Goal: Task Accomplishment & Management: Manage account settings

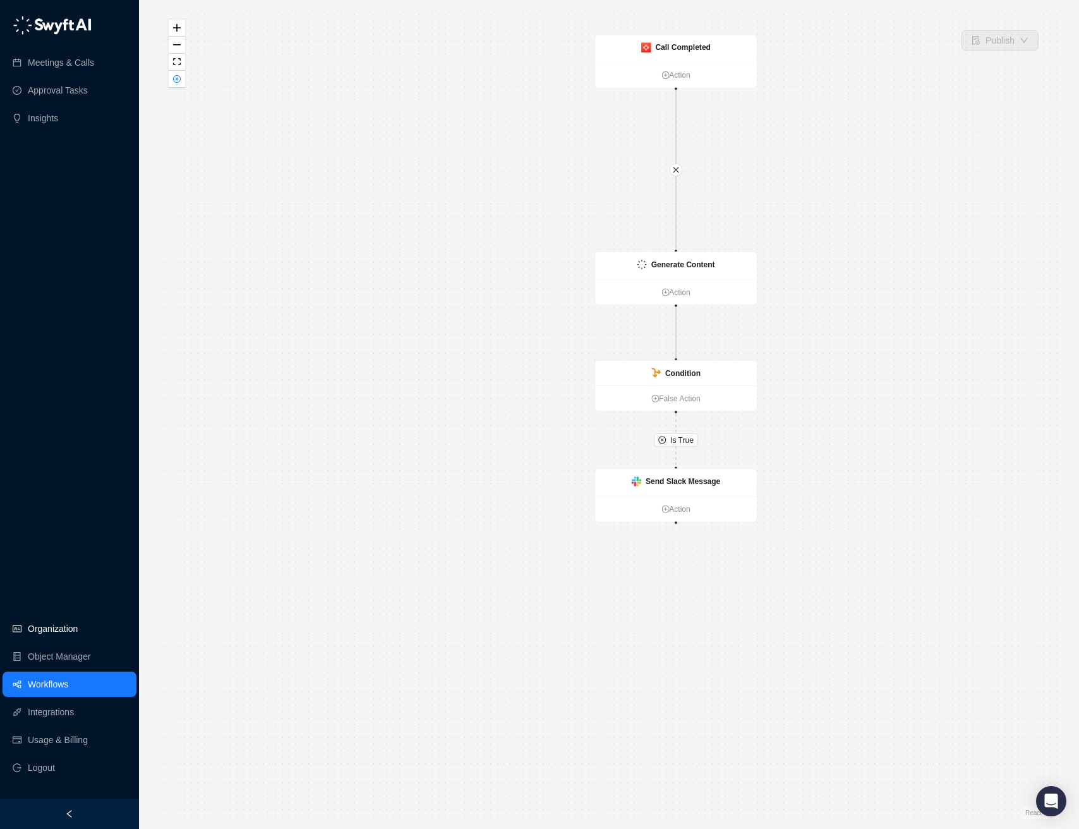
click at [68, 629] on link "Organization" at bounding box center [53, 628] width 50 height 25
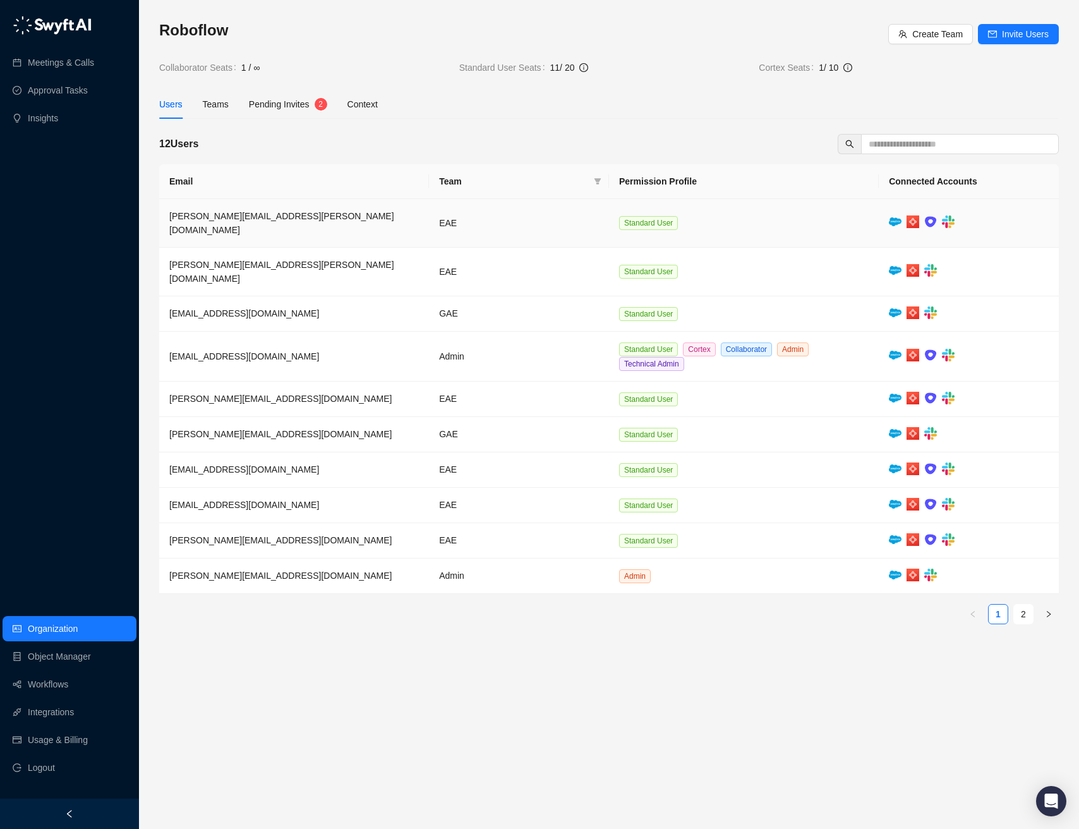
click at [362, 224] on td "[PERSON_NAME][EMAIL_ADDRESS][PERSON_NAME][DOMAIN_NAME]" at bounding box center [294, 223] width 270 height 49
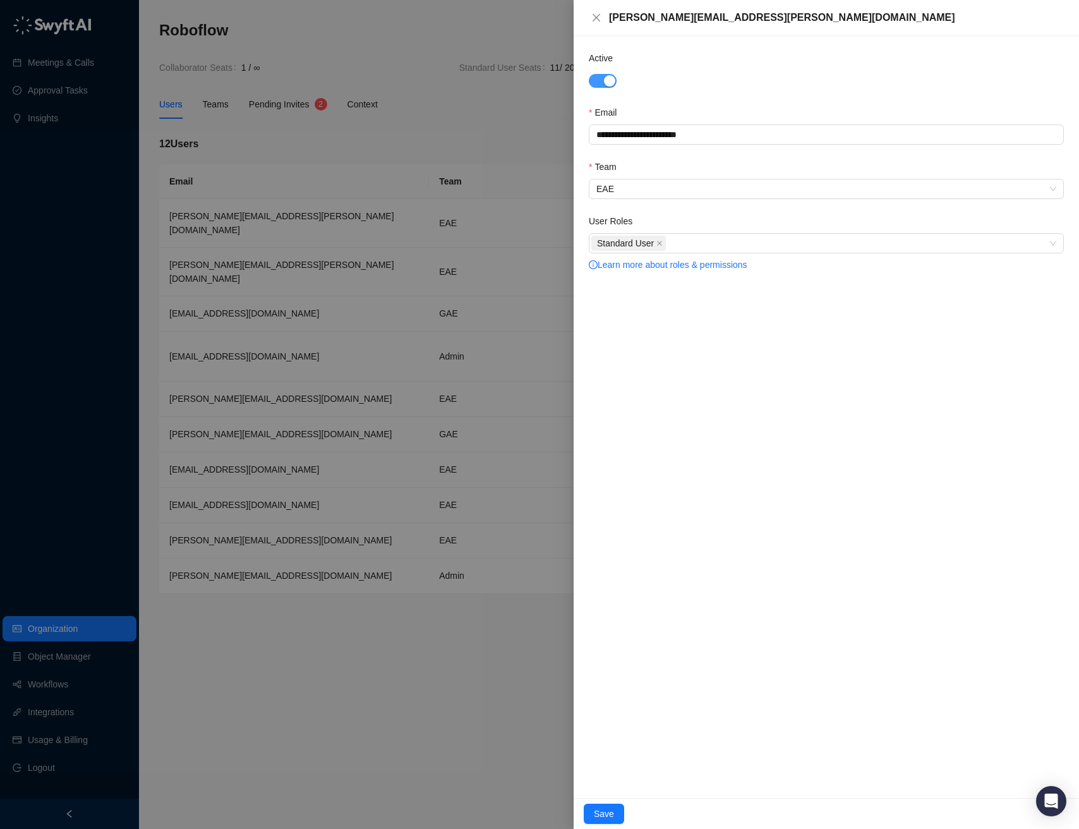
click at [607, 83] on div "button" at bounding box center [609, 80] width 11 height 11
click at [610, 814] on span "Save" at bounding box center [604, 814] width 20 height 14
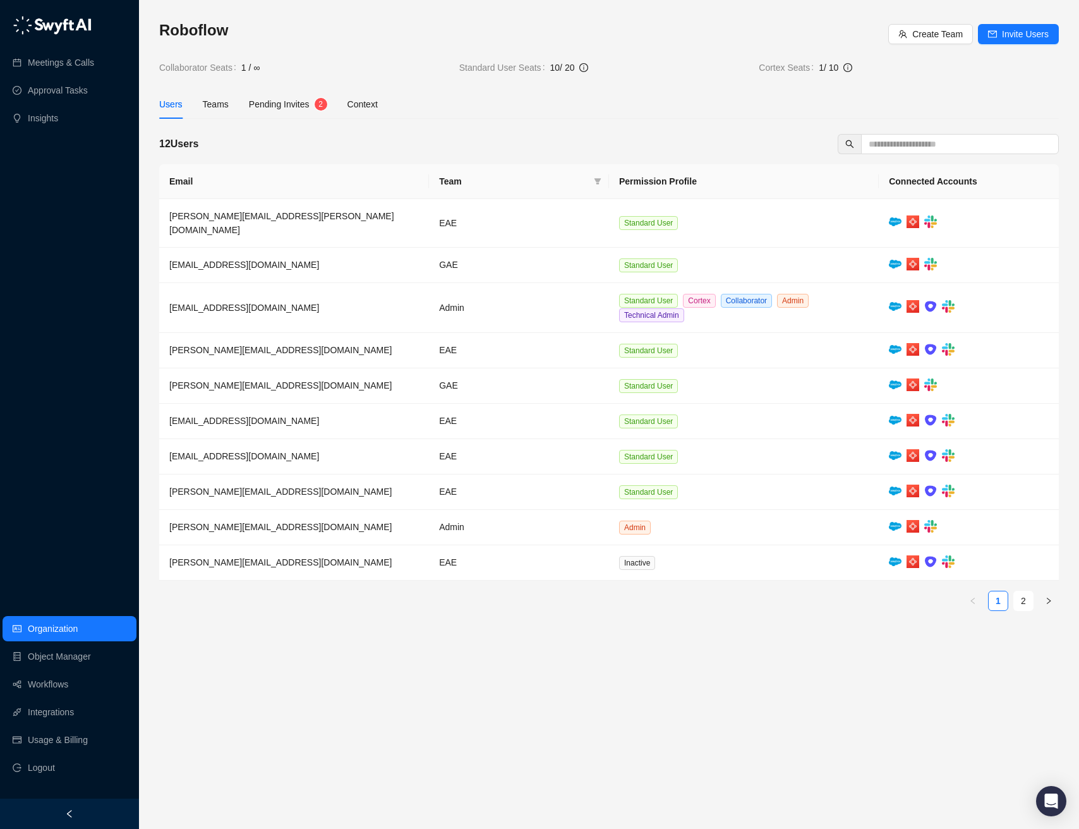
click at [693, 655] on main "Roboflow Create Team Invite Users Collaborator Seats 1 / ∞ Standard User Seats …" at bounding box center [609, 419] width 900 height 799
click at [617, 658] on main "Roboflow Create Team Invite Users Collaborator Seats 1 / ∞ Standard User Seats …" at bounding box center [609, 419] width 900 height 799
click at [367, 552] on td "[PERSON_NAME][EMAIL_ADDRESS][DOMAIN_NAME]" at bounding box center [294, 562] width 270 height 35
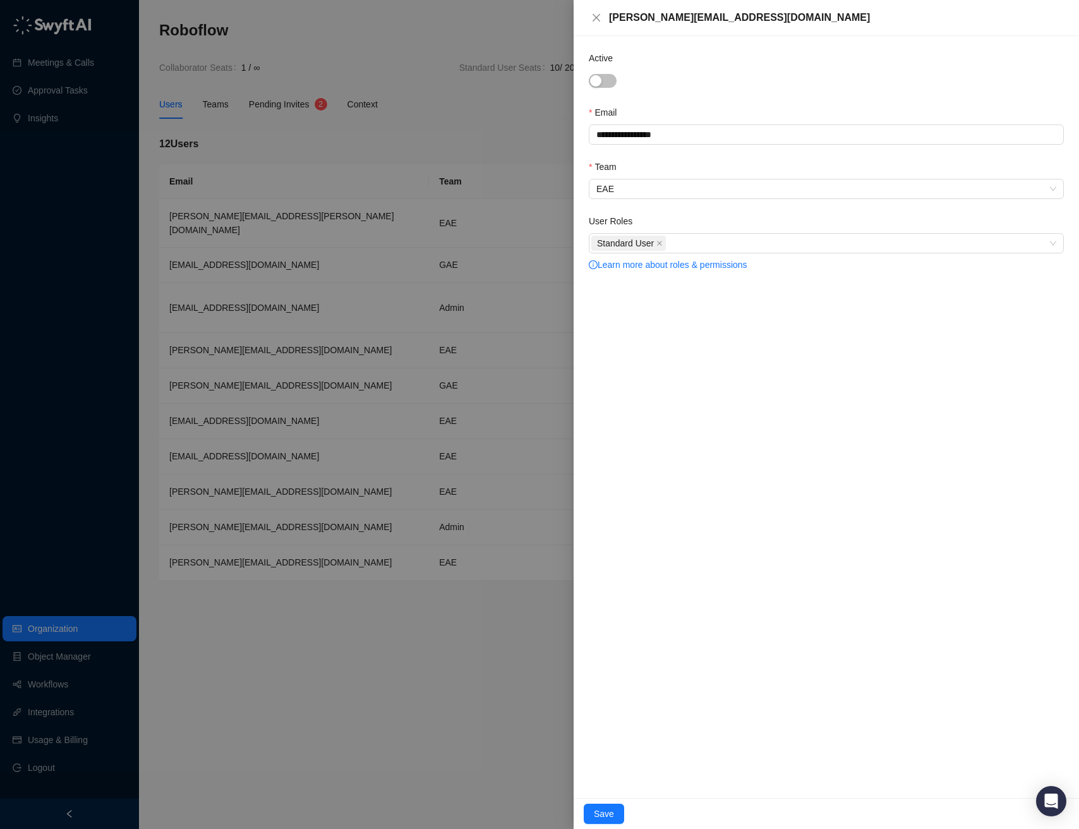
click at [392, 645] on div at bounding box center [539, 414] width 1079 height 829
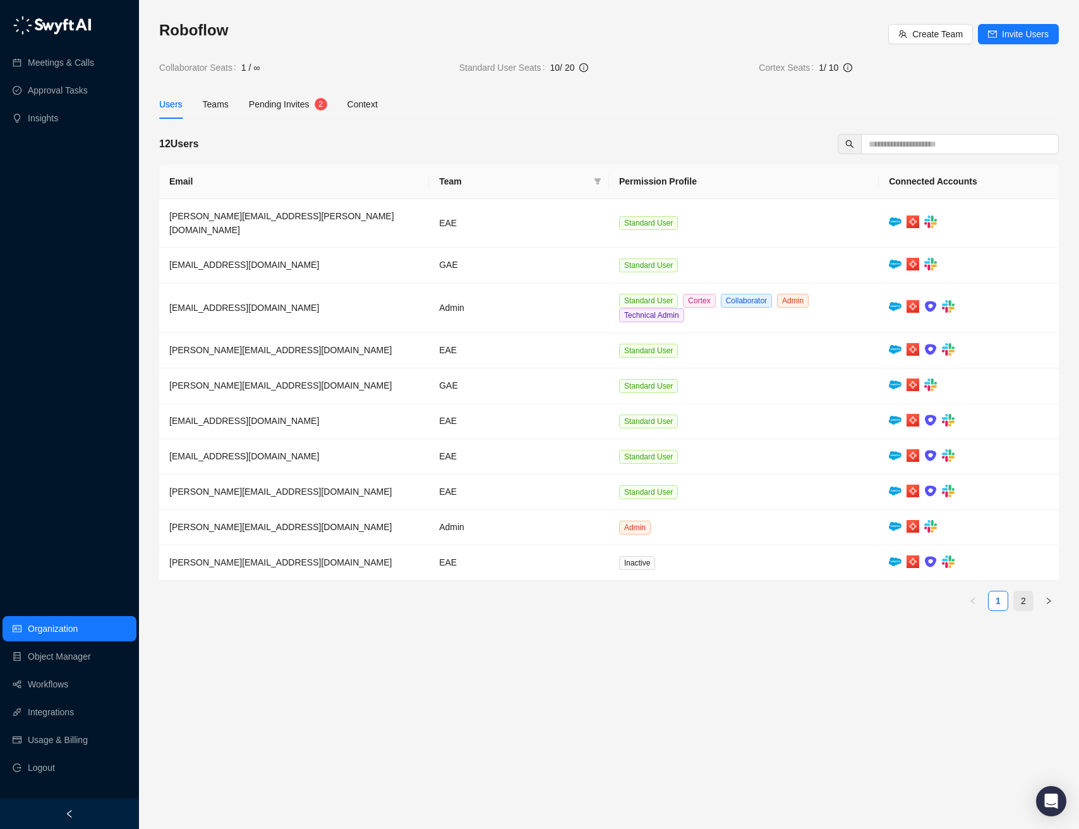
click at [1033, 591] on li "2" at bounding box center [1024, 601] width 20 height 20
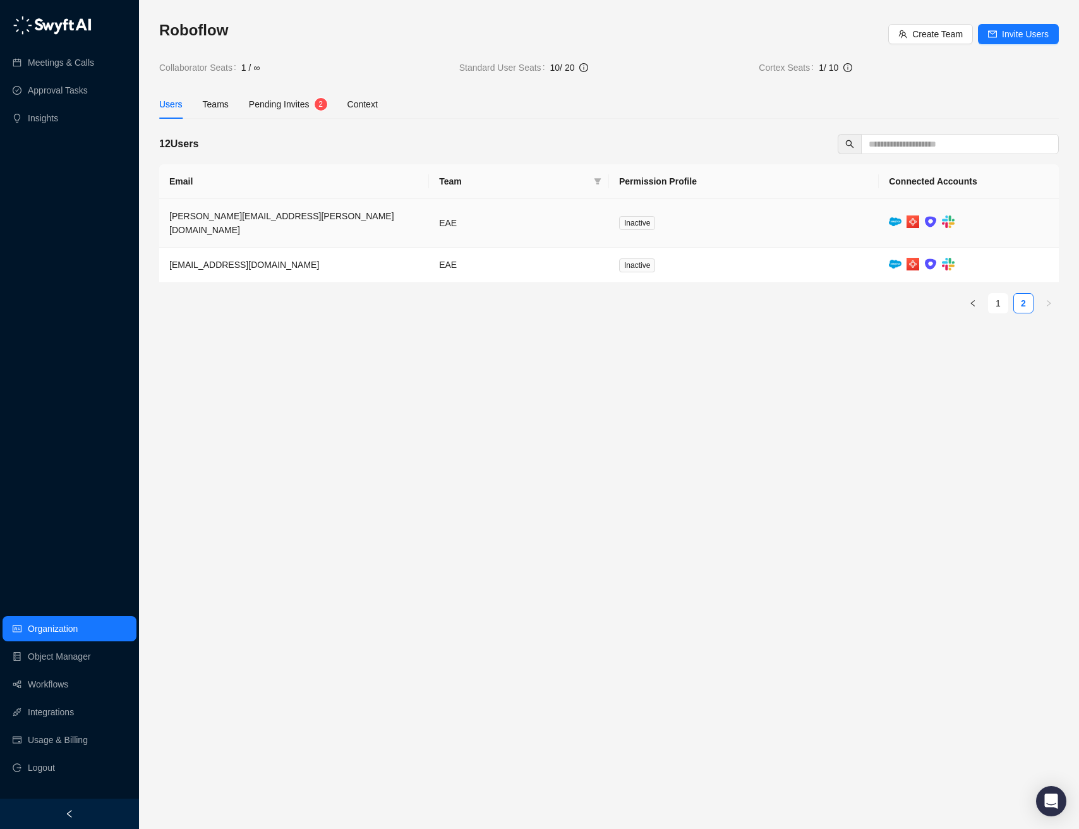
click at [858, 217] on td "Inactive" at bounding box center [744, 223] width 270 height 49
click at [815, 218] on td "Inactive" at bounding box center [744, 223] width 270 height 49
click at [997, 294] on link "1" at bounding box center [998, 303] width 19 height 19
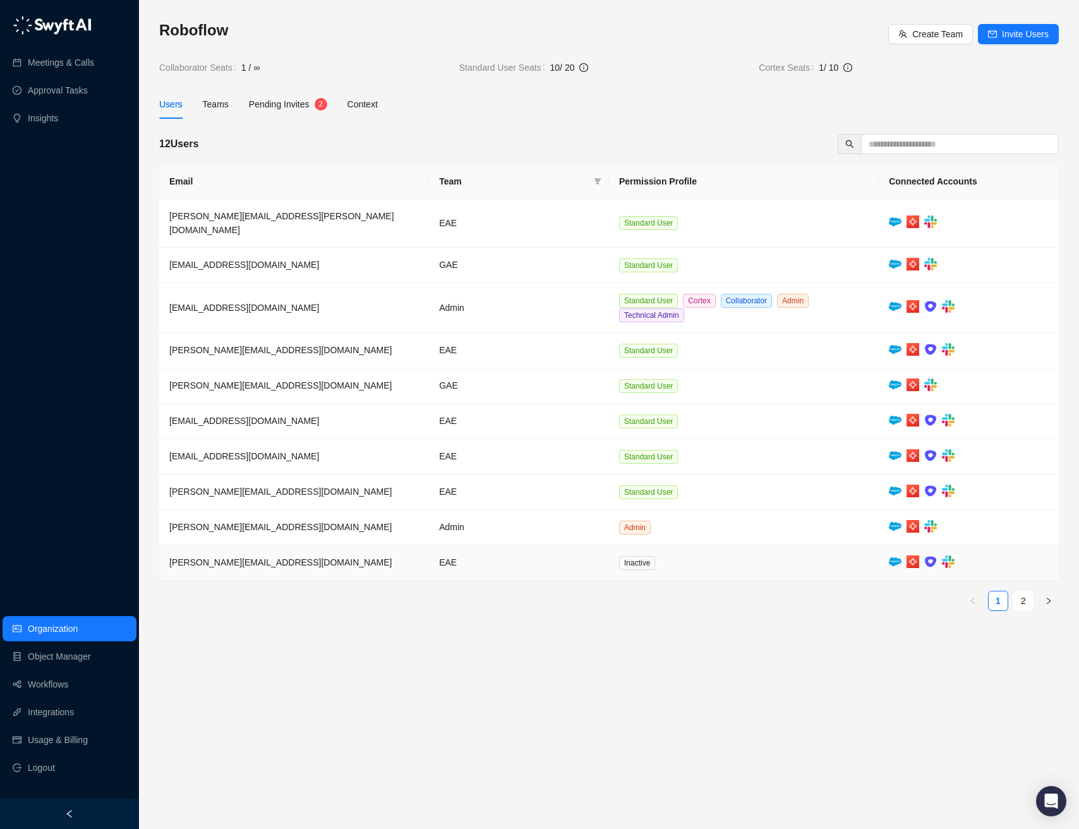
click at [756, 557] on td "Inactive" at bounding box center [744, 562] width 270 height 35
click at [264, 550] on td "[PERSON_NAME][EMAIL_ADDRESS][DOMAIN_NAME]" at bounding box center [294, 562] width 270 height 35
click at [246, 557] on span "[PERSON_NAME][EMAIL_ADDRESS][DOMAIN_NAME]" at bounding box center [280, 562] width 222 height 10
click at [404, 637] on main "Roboflow Create Team Invite Users Collaborator Seats 1 / ∞ Standard User Seats …" at bounding box center [609, 419] width 900 height 799
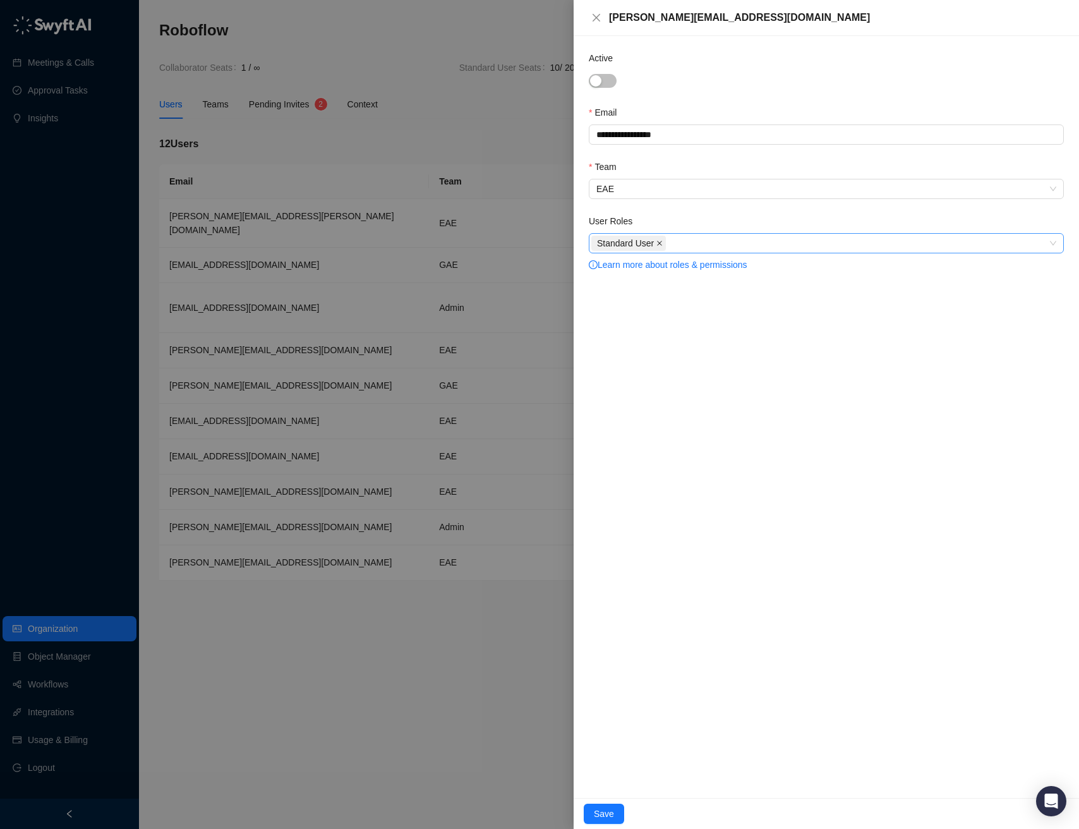
click at [662, 242] on icon "close" at bounding box center [659, 243] width 5 height 5
click at [608, 813] on span "Save" at bounding box center [604, 814] width 20 height 14
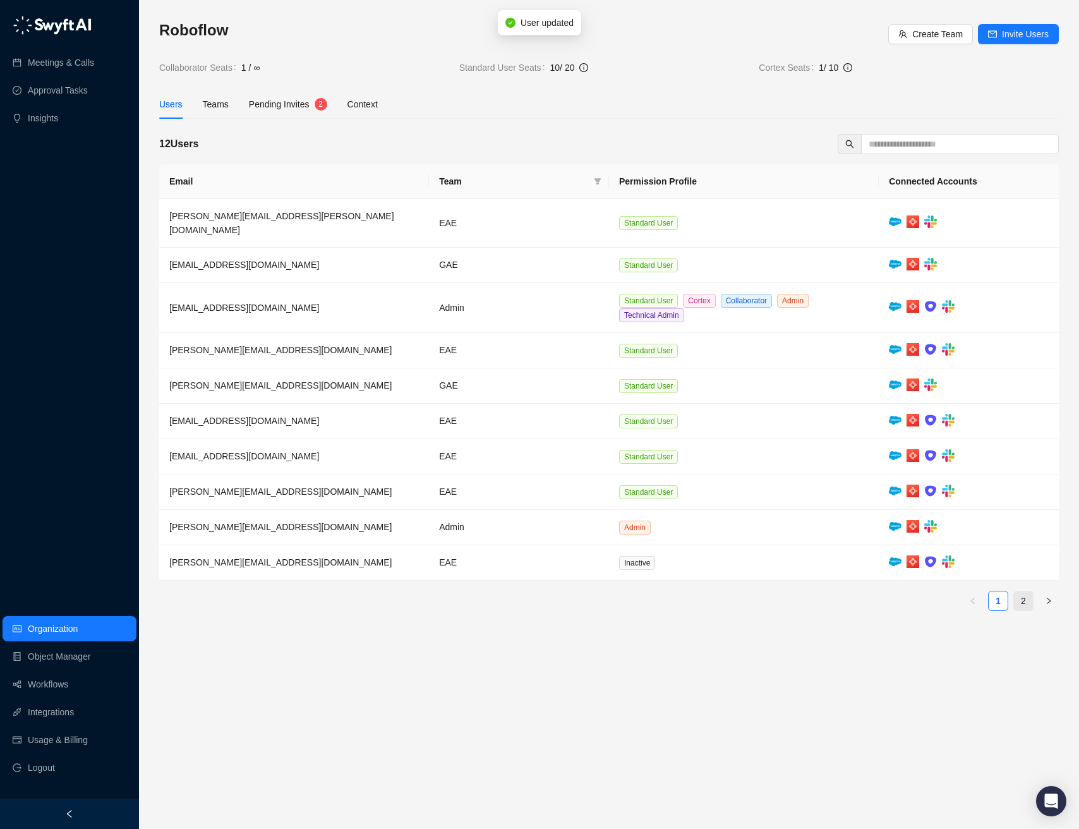
click at [1024, 591] on link "2" at bounding box center [1023, 600] width 19 height 19
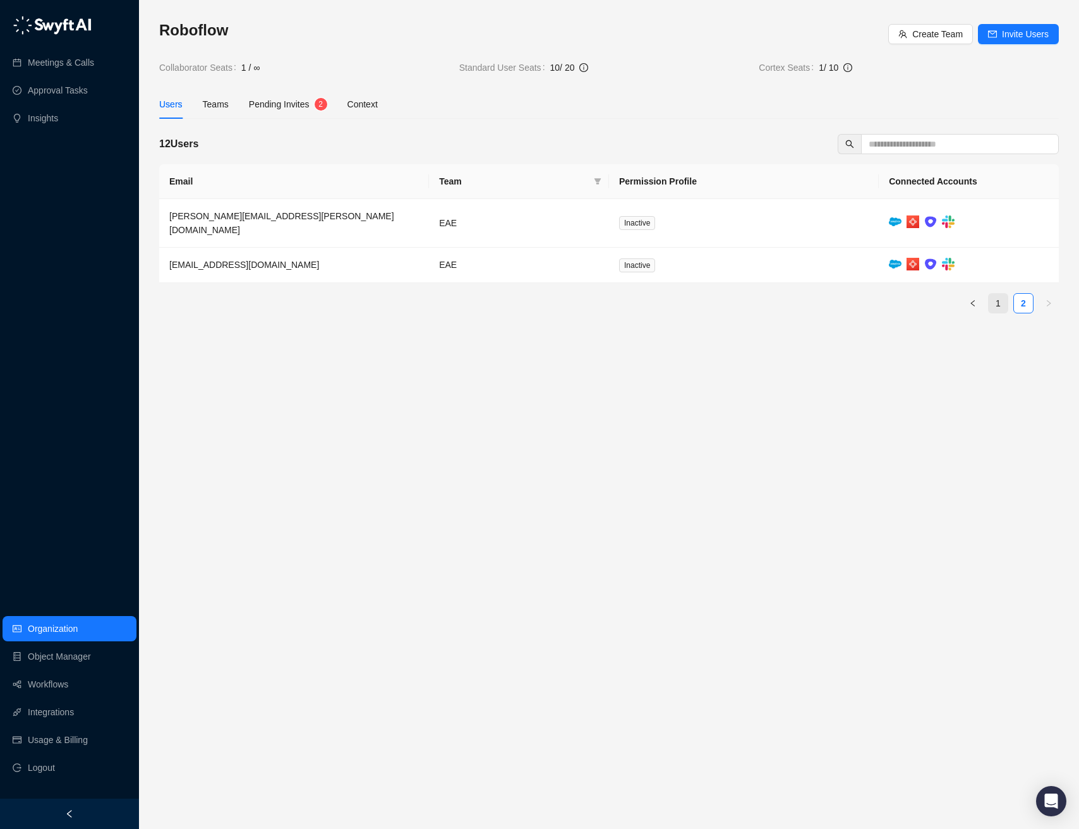
click at [991, 294] on link "1" at bounding box center [998, 303] width 19 height 19
